Goal: Information Seeking & Learning: Learn about a topic

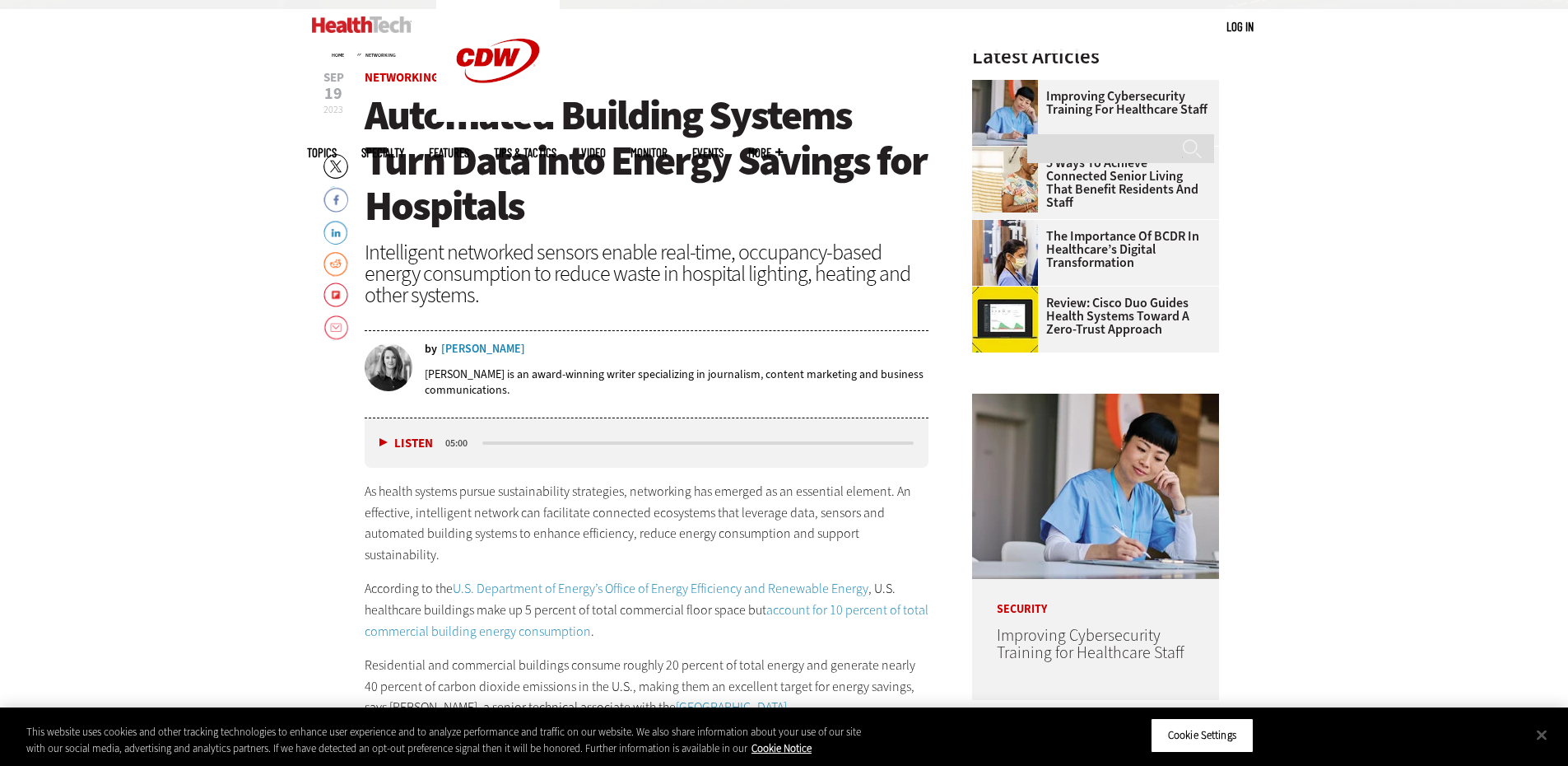
scroll to position [577, 0]
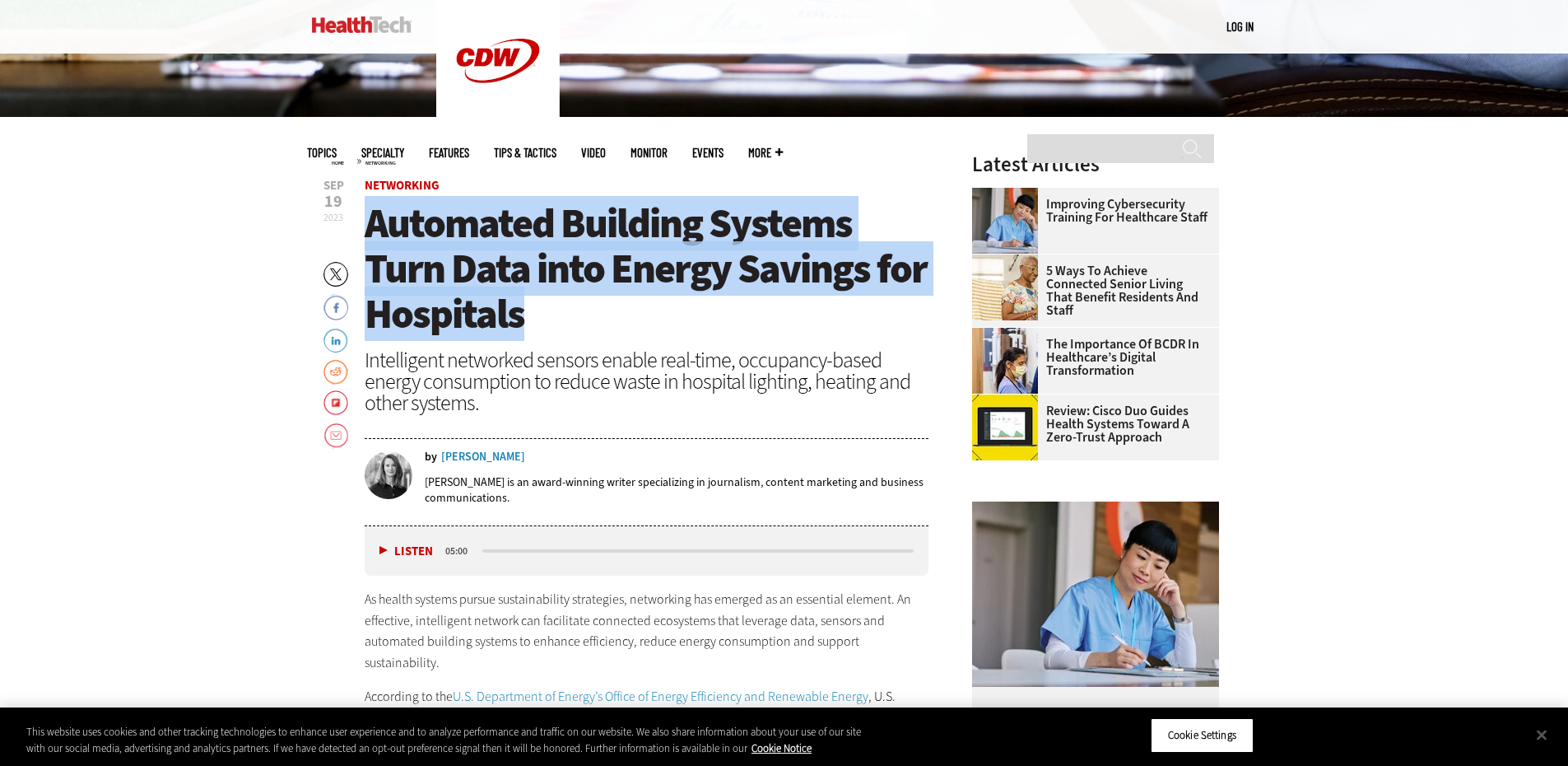
drag, startPoint x: 541, startPoint y: 314, endPoint x: 403, endPoint y: 232, distance: 160.5
click at [366, 222] on h1 "Automated Building Systems Turn Data into Energy Savings for Hospitals" at bounding box center [647, 269] width 564 height 136
copy span "Automated Building Systems Turn Data into Energy Savings for Hospitals"
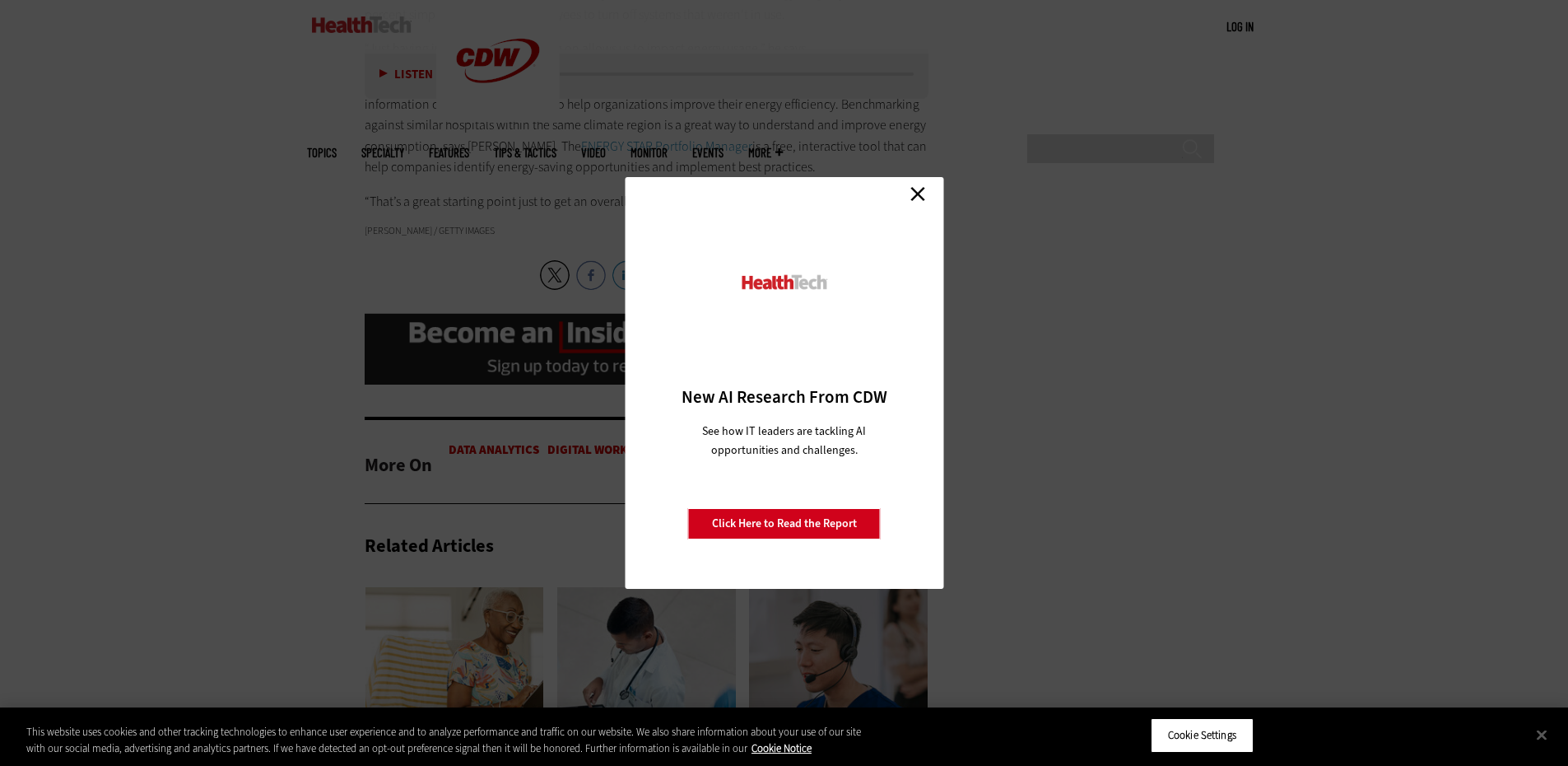
scroll to position [2635, 0]
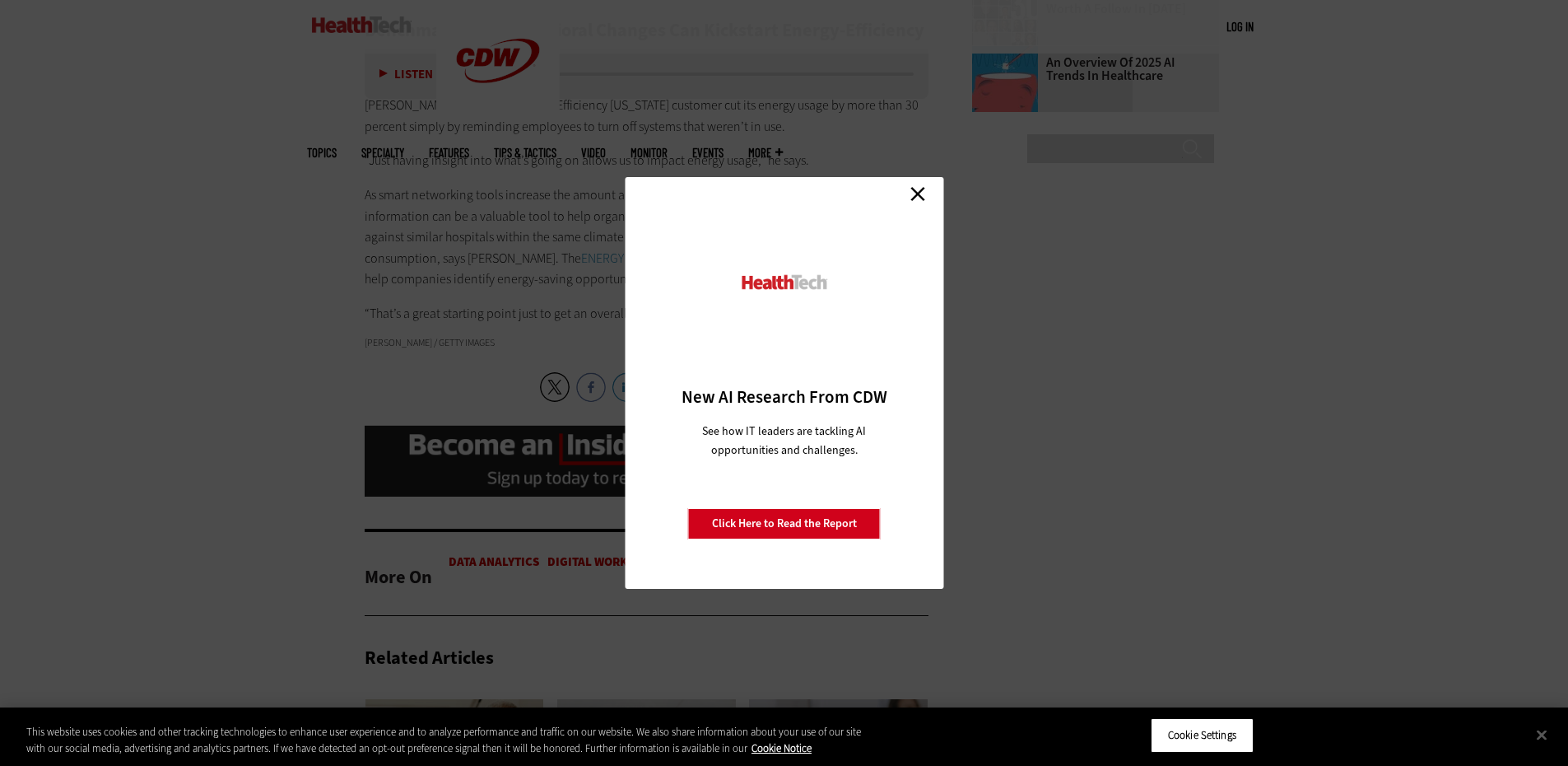
click at [925, 194] on link "Close" at bounding box center [918, 194] width 25 height 25
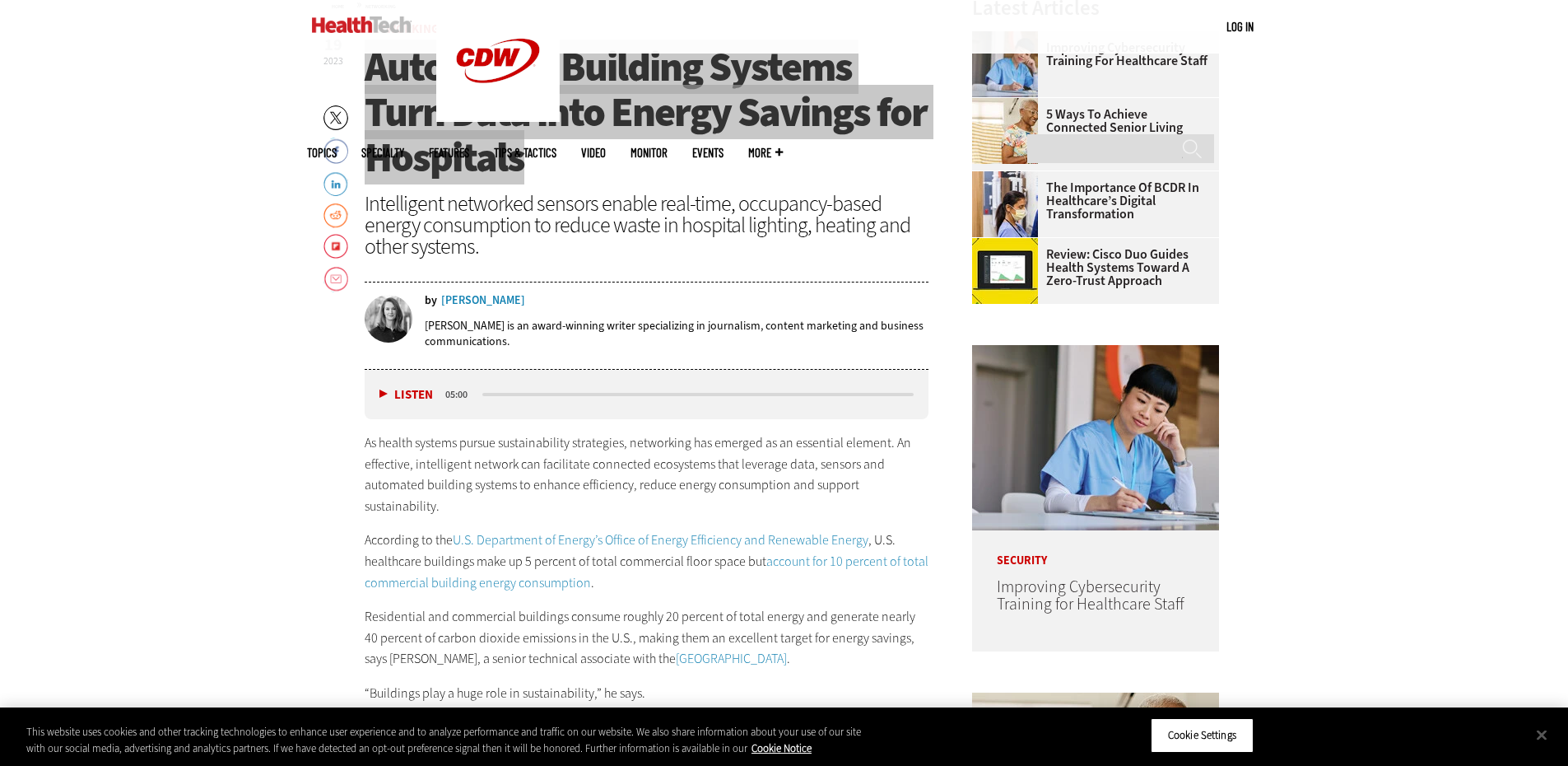
scroll to position [577, 0]
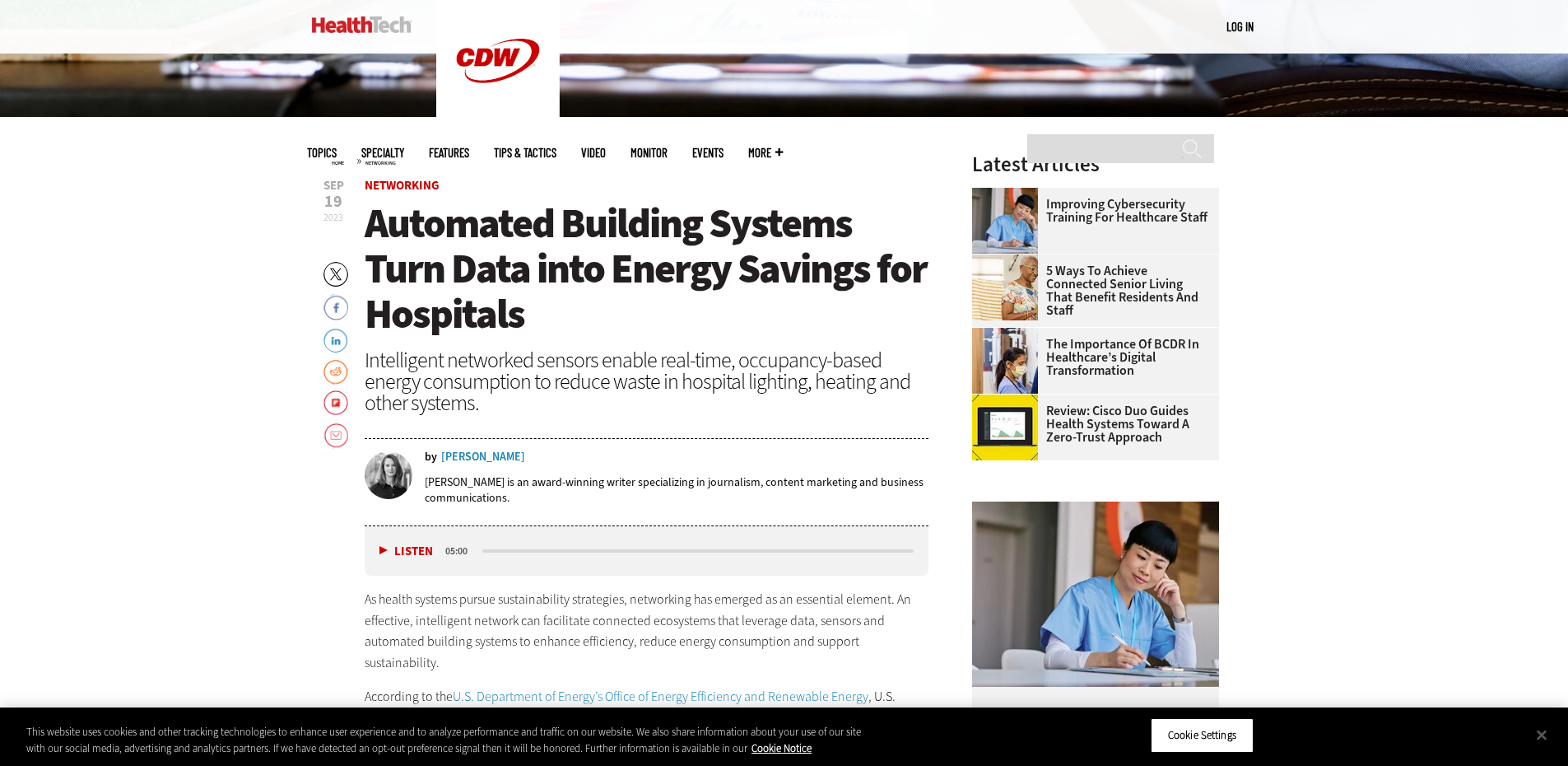
click at [441, 453] on div "by [PERSON_NAME]" at bounding box center [677, 456] width 505 height 11
click at [548, 454] on div "by [PERSON_NAME]" at bounding box center [677, 456] width 505 height 11
drag, startPoint x: 539, startPoint y: 454, endPoint x: 517, endPoint y: 460, distance: 22.8
click at [517, 460] on div "by [PERSON_NAME]" at bounding box center [677, 456] width 505 height 11
drag, startPoint x: 434, startPoint y: 460, endPoint x: 514, endPoint y: 457, distance: 80.1
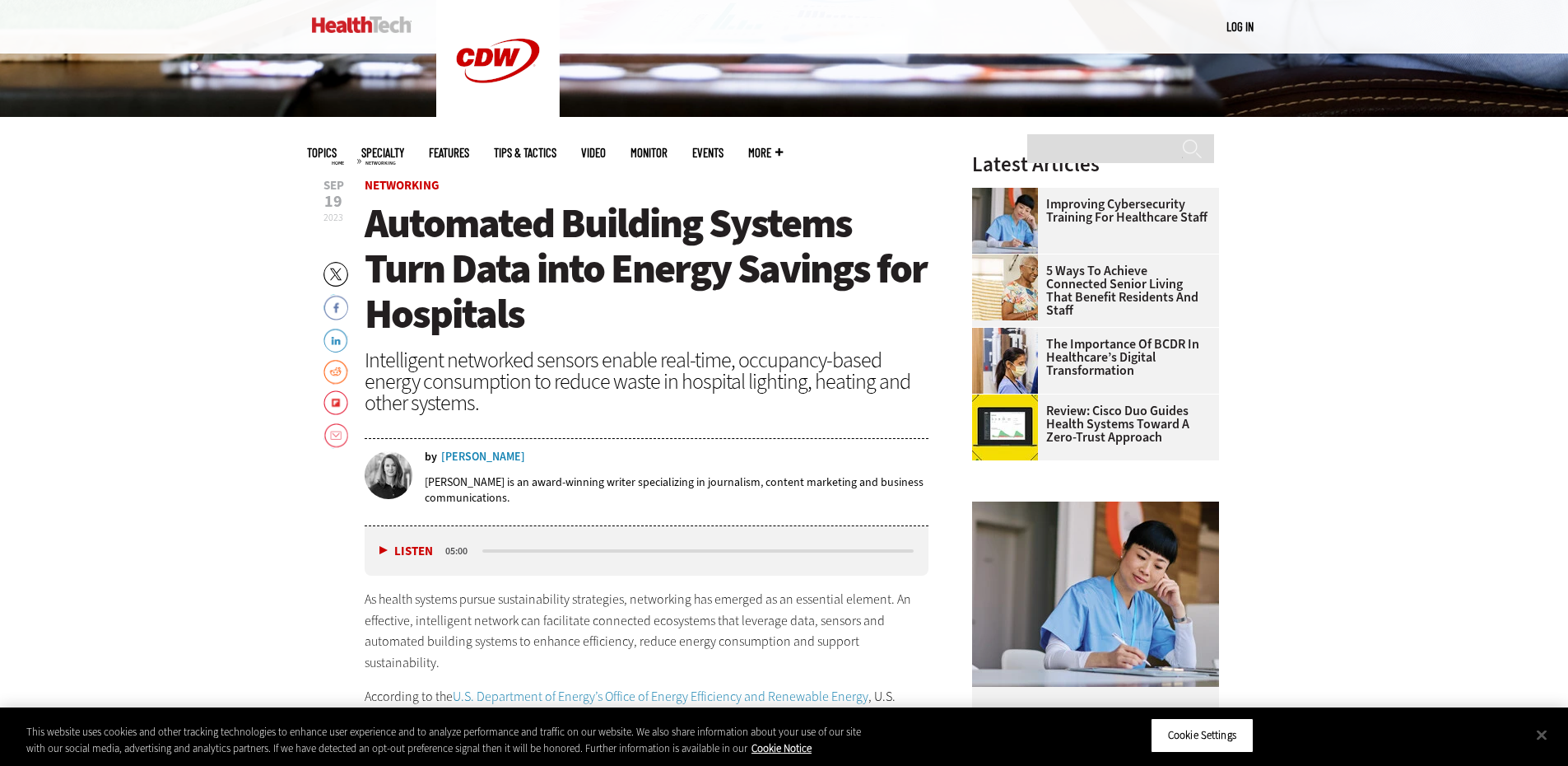
click at [514, 457] on div "by [PERSON_NAME]" at bounding box center [677, 456] width 505 height 11
copy div "[PERSON_NAME]"
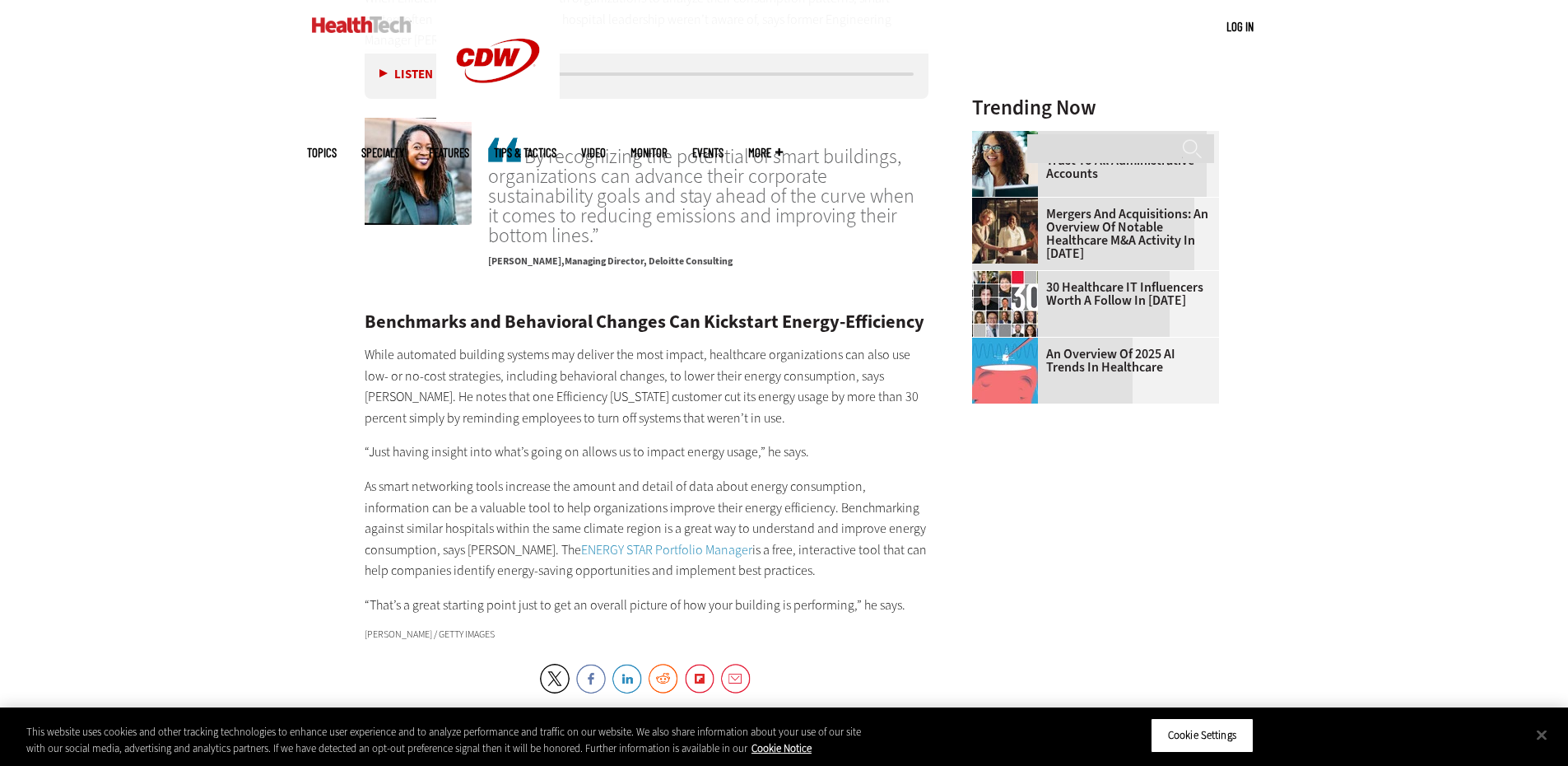
scroll to position [2388, 0]
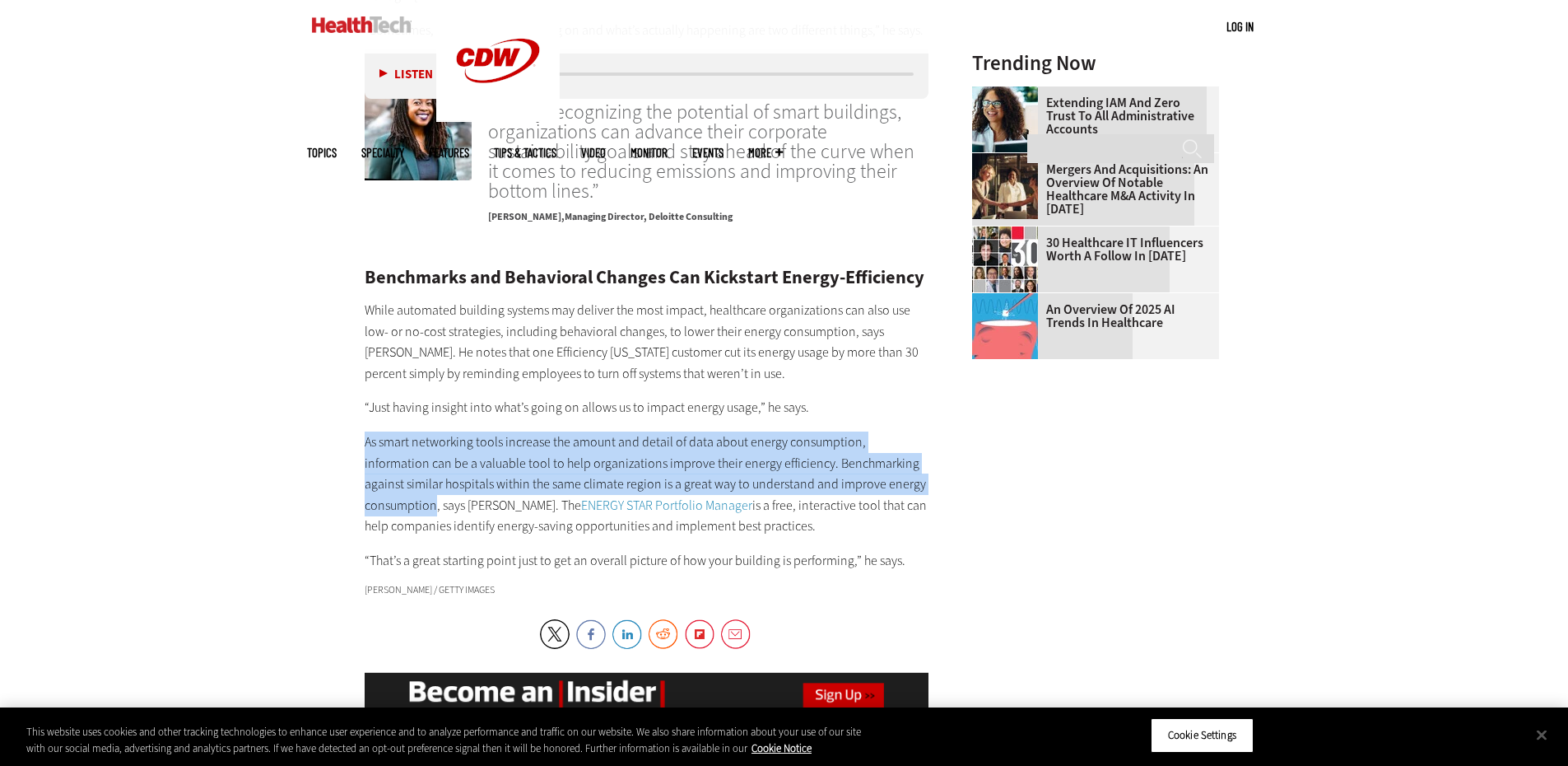
drag, startPoint x: 357, startPoint y: 400, endPoint x: 909, endPoint y: 441, distance: 553.5
copy p "As smart networking tools increase the amount and detail of data about energy c…"
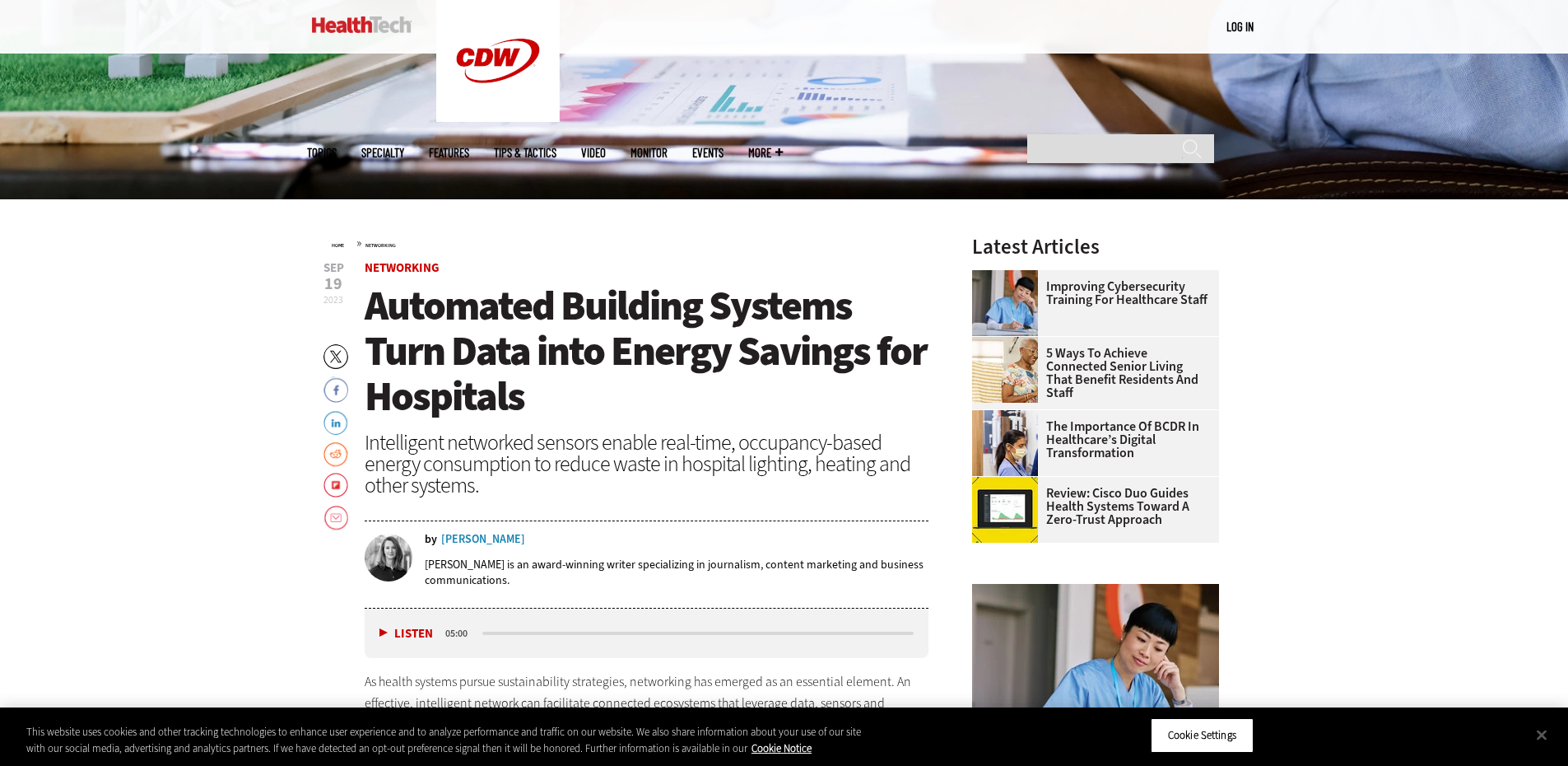
scroll to position [577, 0]
